Goal: Transaction & Acquisition: Purchase product/service

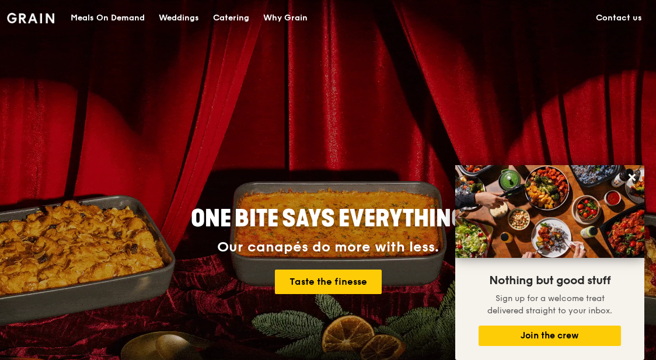
click at [120, 18] on div "Meals On Demand" at bounding box center [108, 18] width 74 height 35
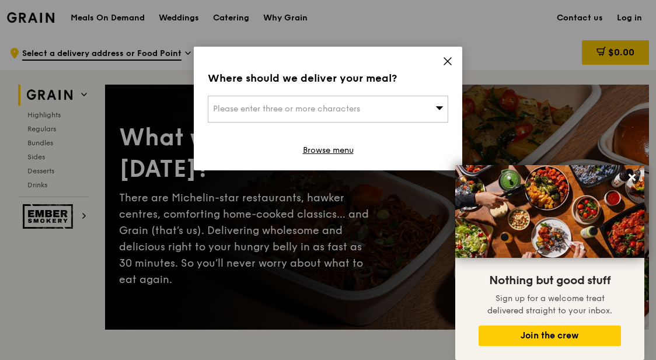
click at [441, 109] on icon at bounding box center [439, 107] width 8 height 9
click at [360, 113] on input "search" at bounding box center [327, 109] width 239 height 26
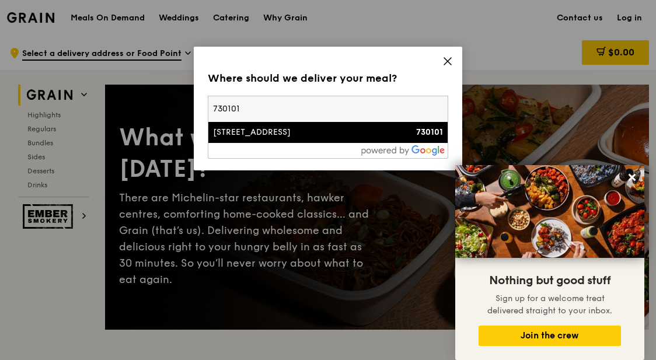
type input "730101"
click at [322, 139] on li "[STREET_ADDRESS] 730101" at bounding box center [327, 132] width 239 height 21
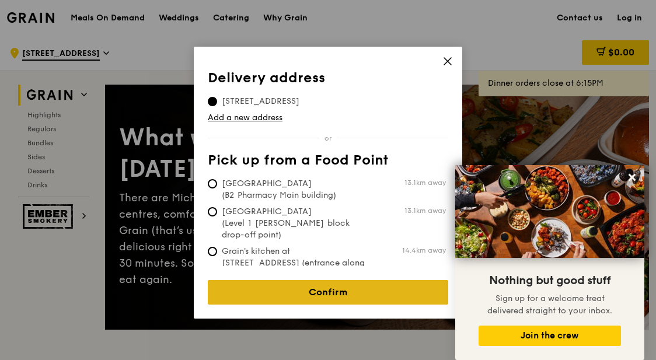
click at [354, 284] on link "Confirm" at bounding box center [328, 292] width 240 height 25
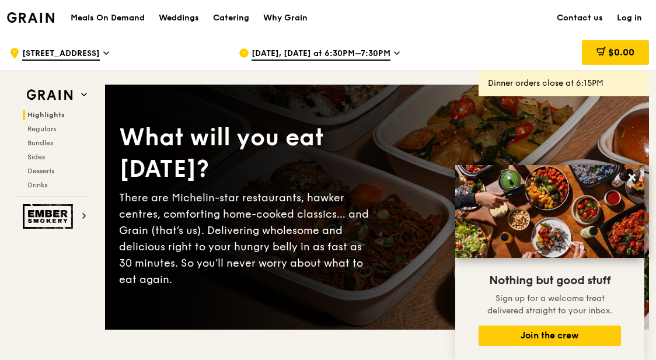
click at [394, 52] on icon at bounding box center [397, 53] width 6 height 11
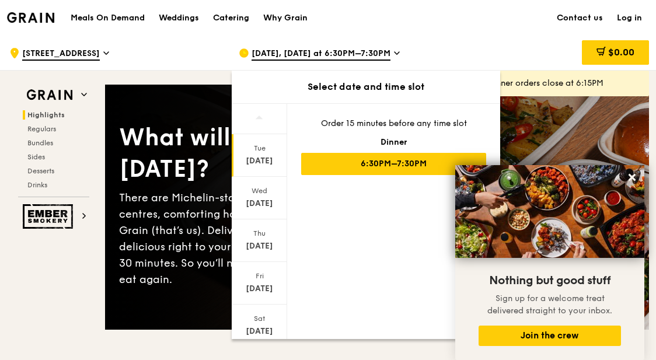
click at [394, 50] on icon at bounding box center [397, 53] width 6 height 11
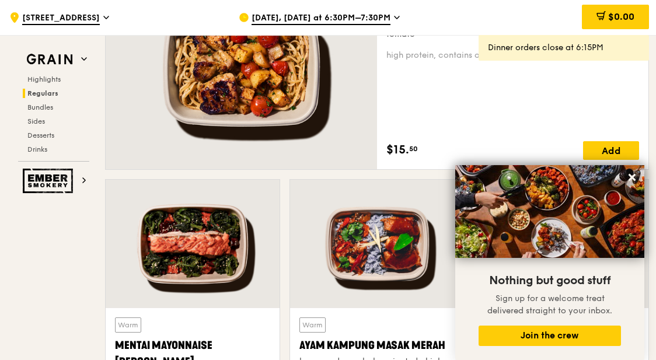
scroll to position [875, 0]
